Goal: Find specific page/section: Find specific page/section

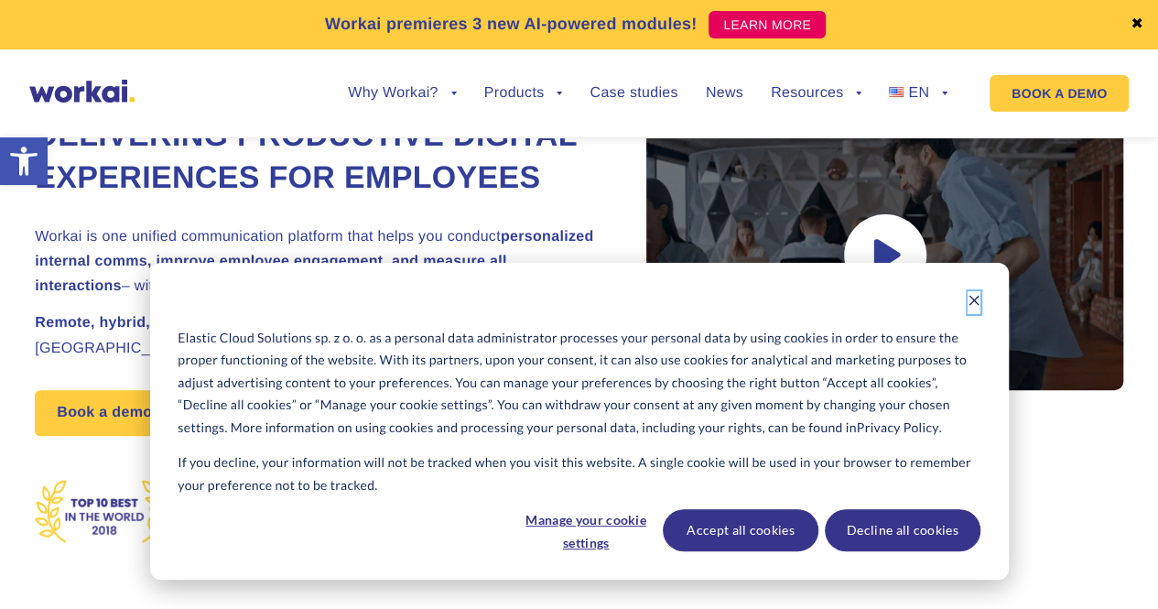
click at [976, 296] on icon "Dismiss cookie banner" at bounding box center [974, 300] width 13 height 13
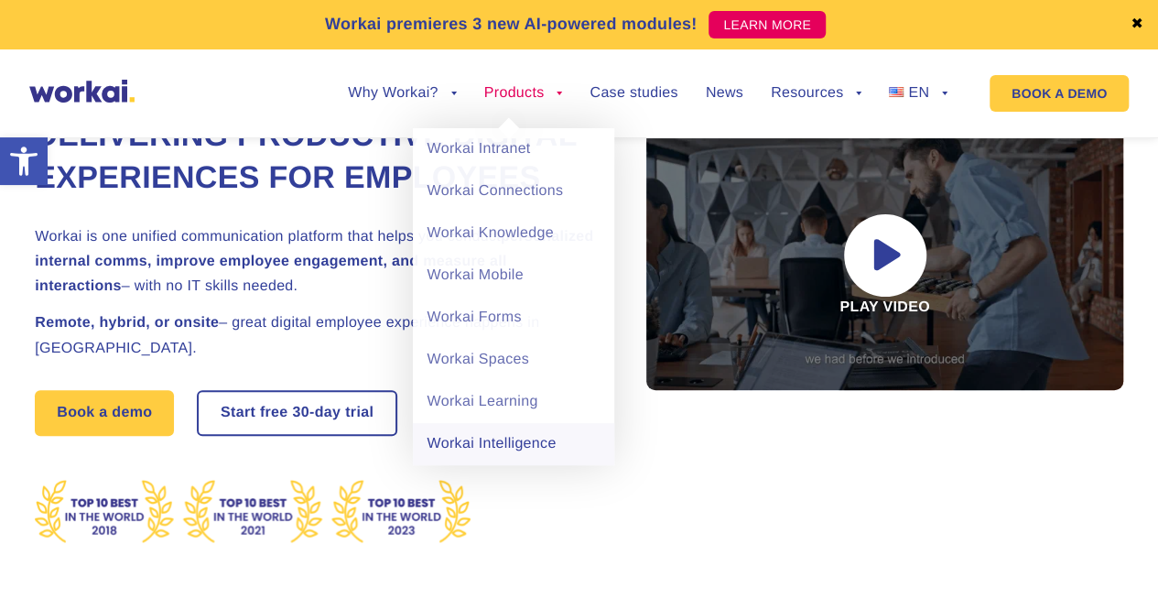
click at [500, 437] on link "Workai Intelligence" at bounding box center [513, 444] width 201 height 42
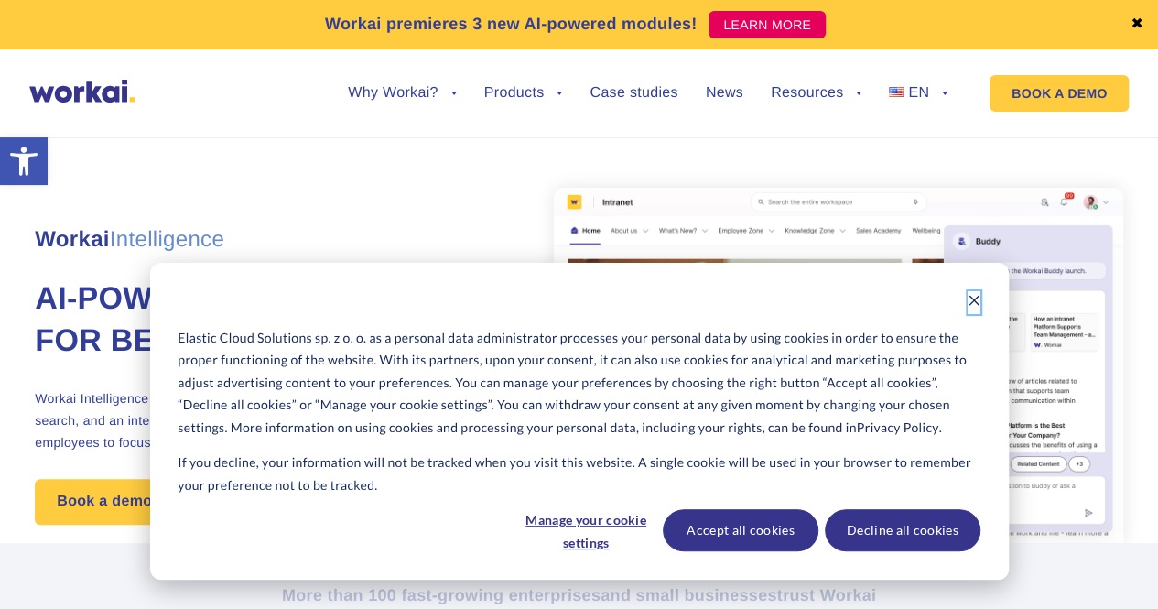
click at [975, 299] on icon "Dismiss cookie banner" at bounding box center [974, 301] width 10 height 10
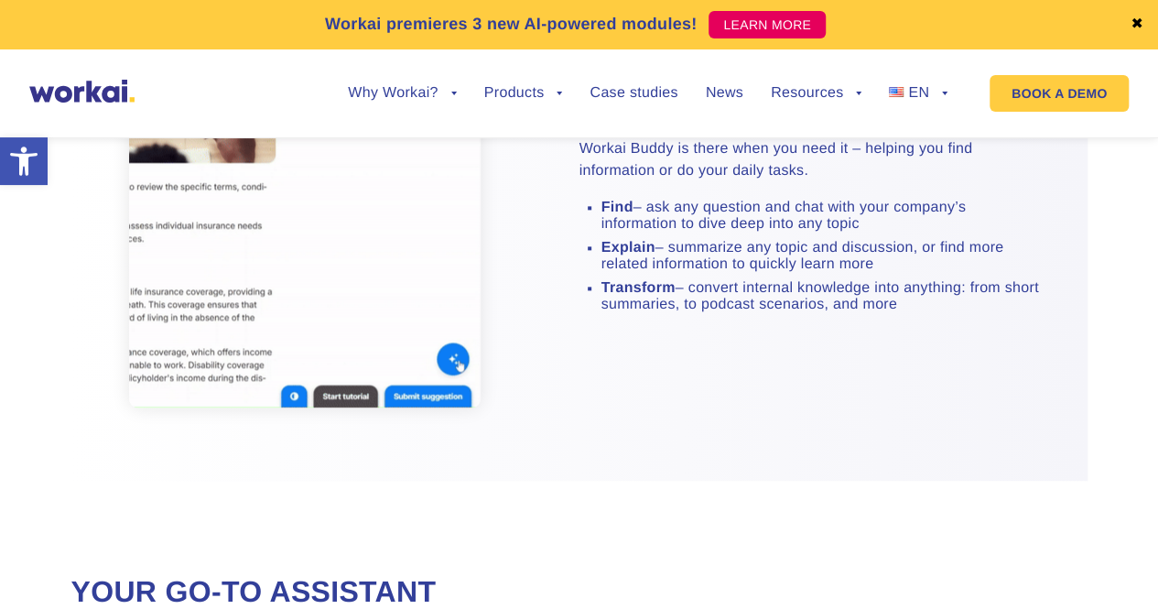
scroll to position [1099, 0]
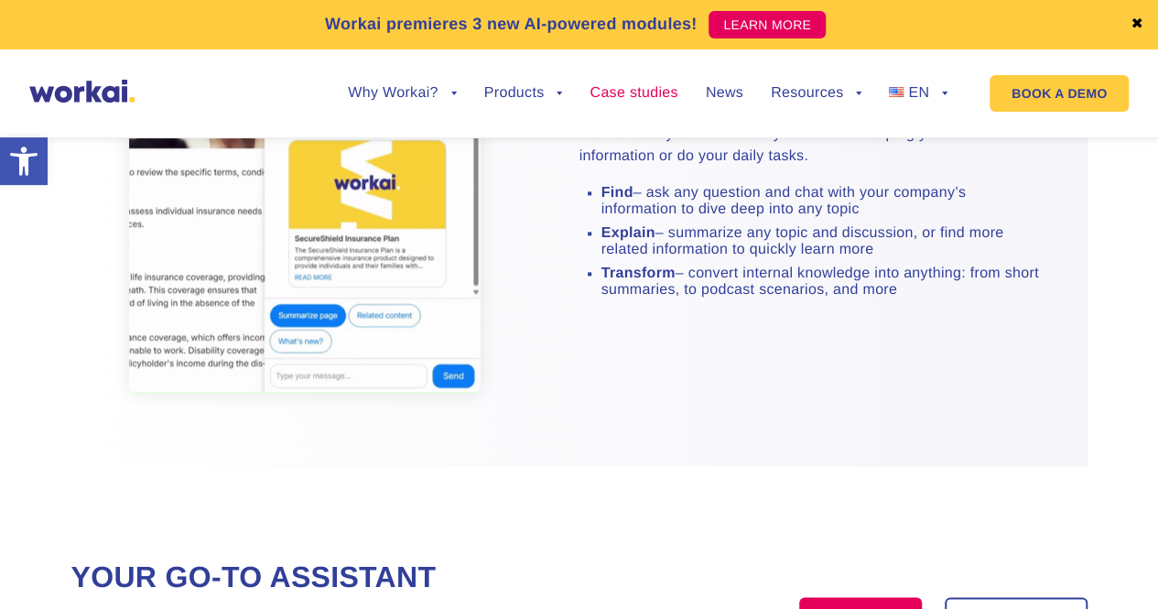
click at [653, 93] on link "Case studies" at bounding box center [634, 93] width 88 height 15
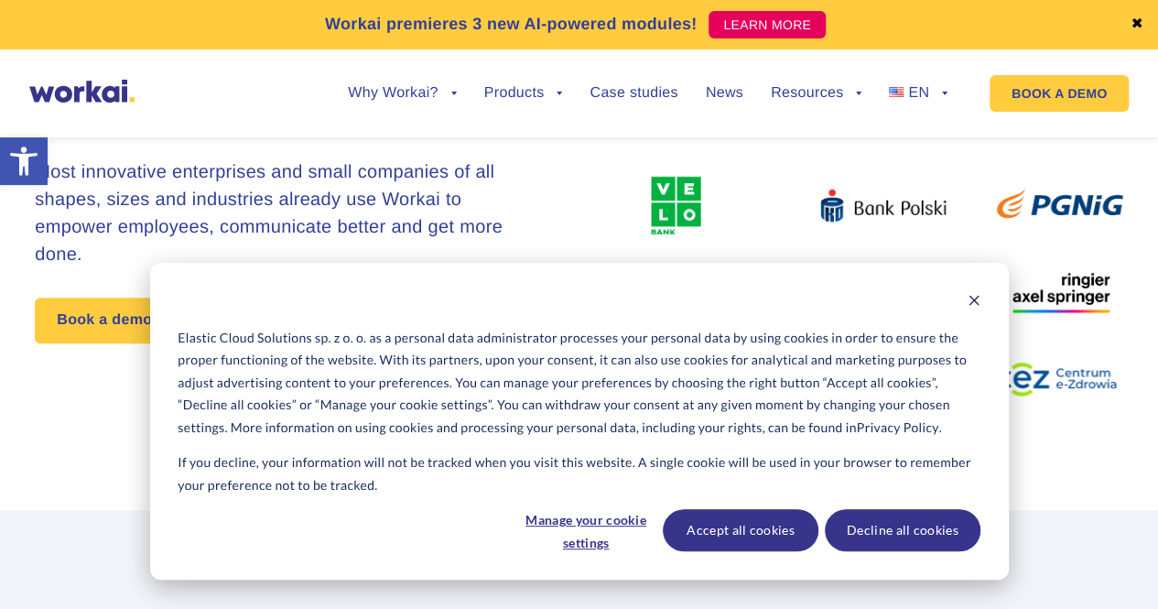
scroll to position [549, 0]
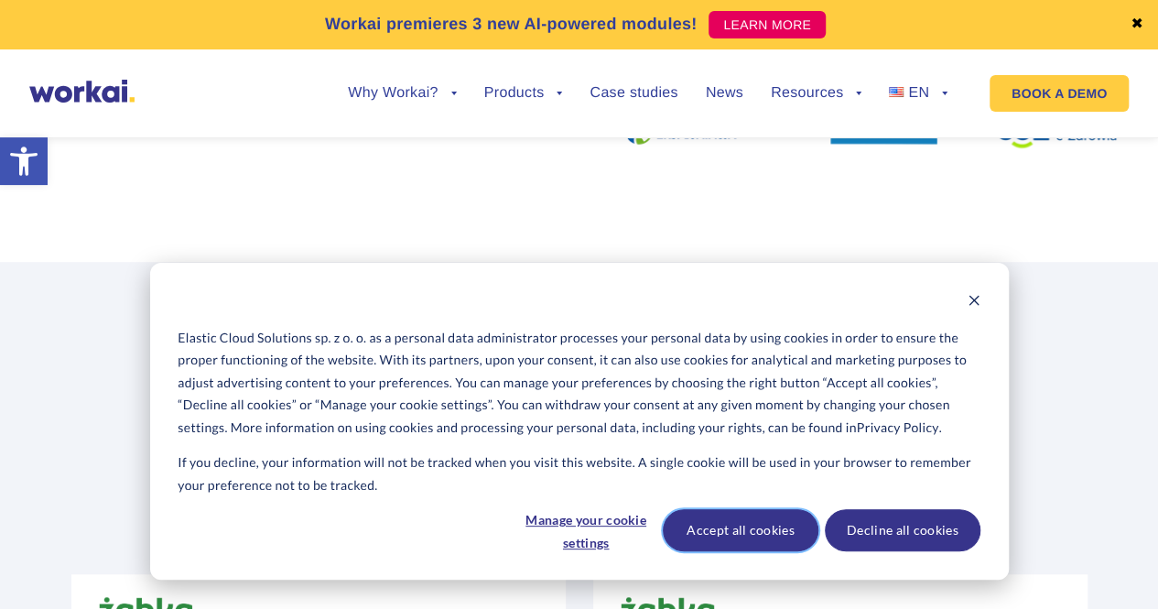
click at [705, 521] on button "Accept all cookies" at bounding box center [741, 530] width 156 height 42
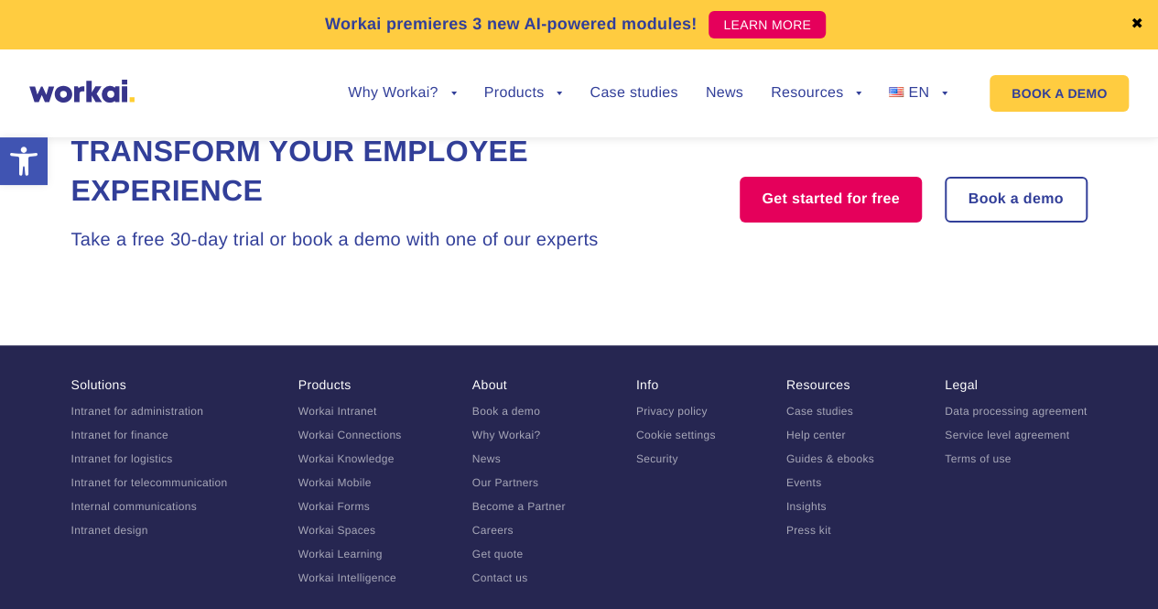
scroll to position [3547, 0]
